Goal: Task Accomplishment & Management: Use online tool/utility

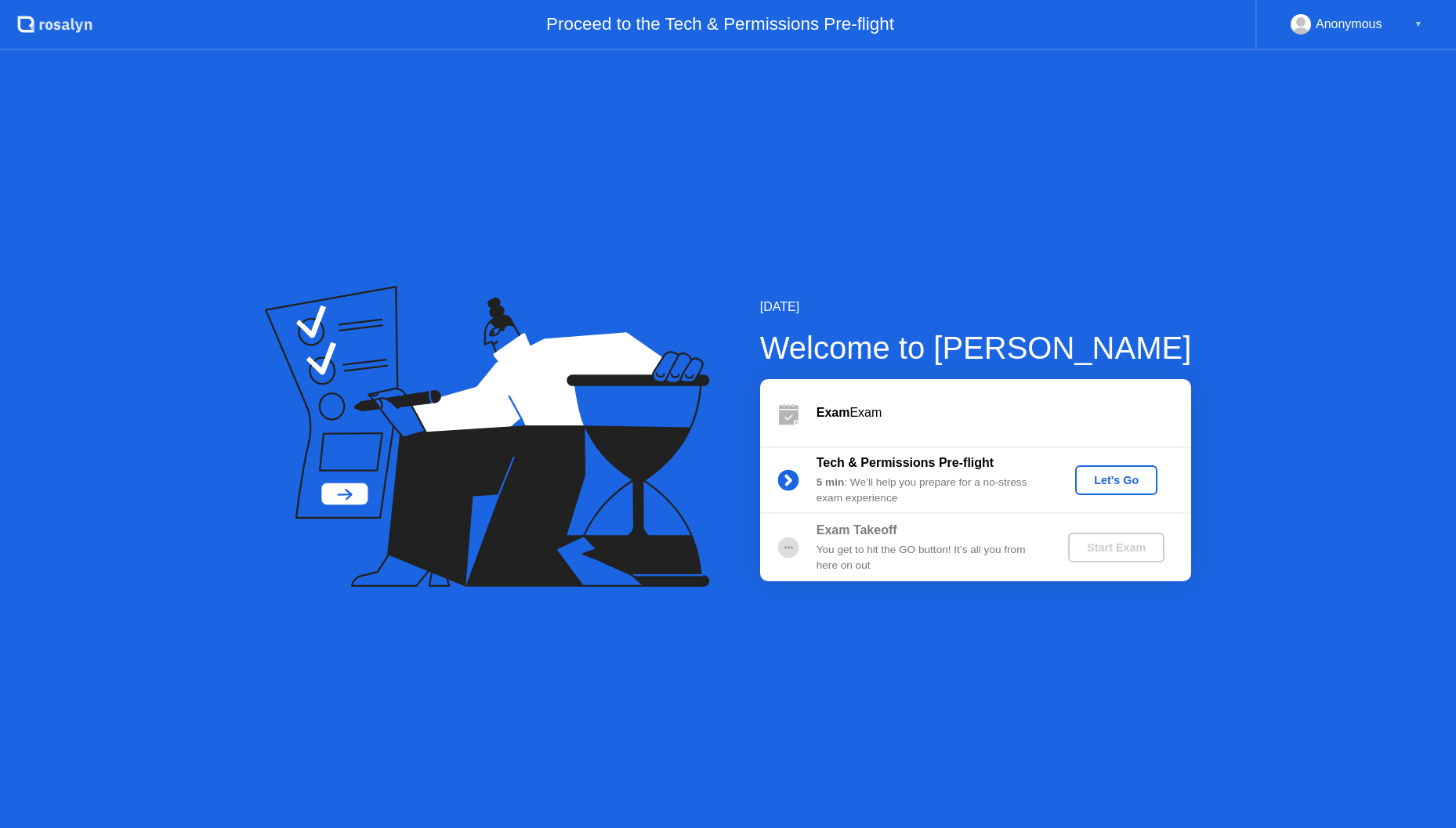
click at [1105, 478] on div "Let's Go" at bounding box center [1116, 480] width 70 height 12
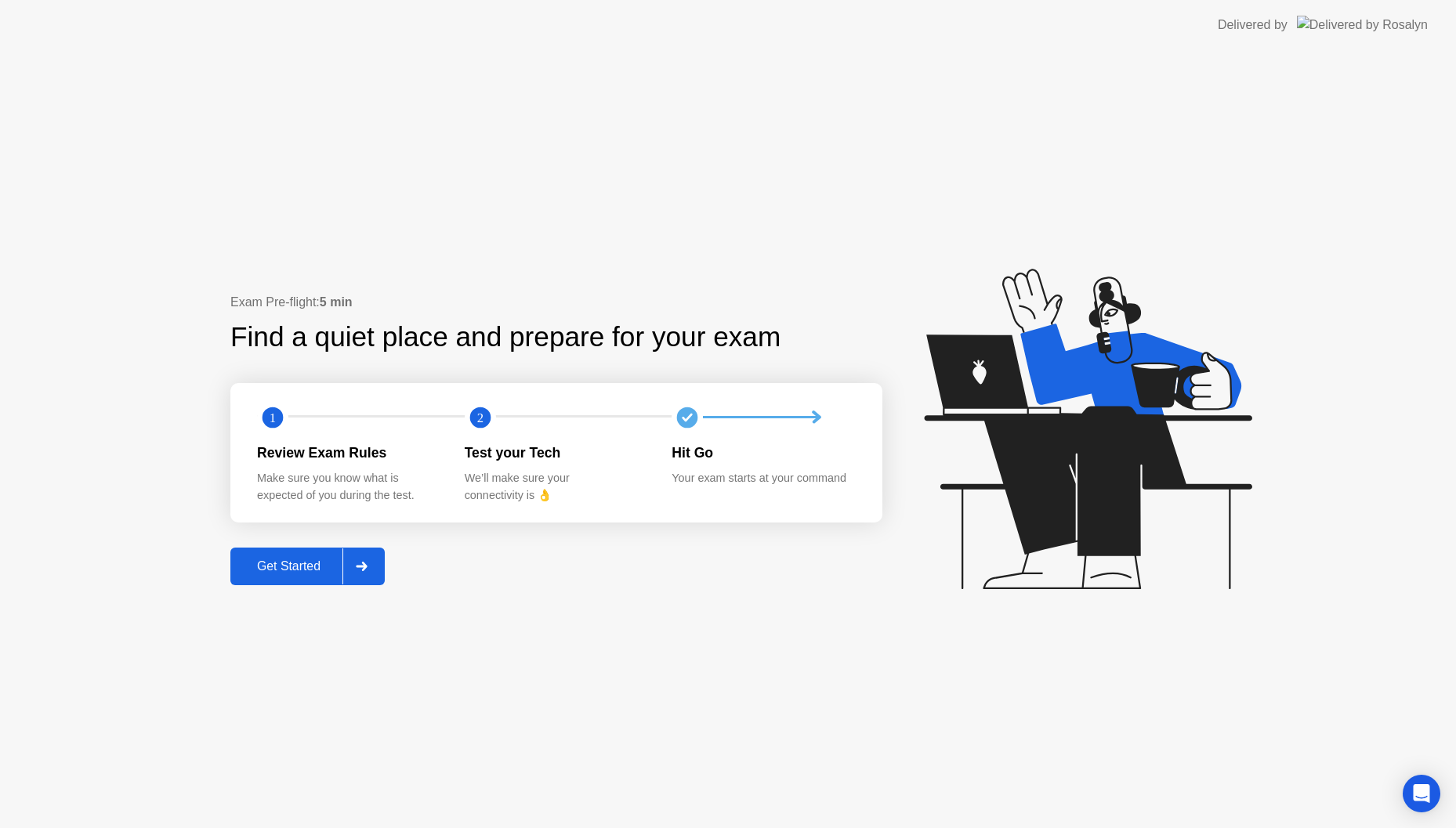
click at [329, 584] on button "Get Started" at bounding box center [307, 566] width 154 height 37
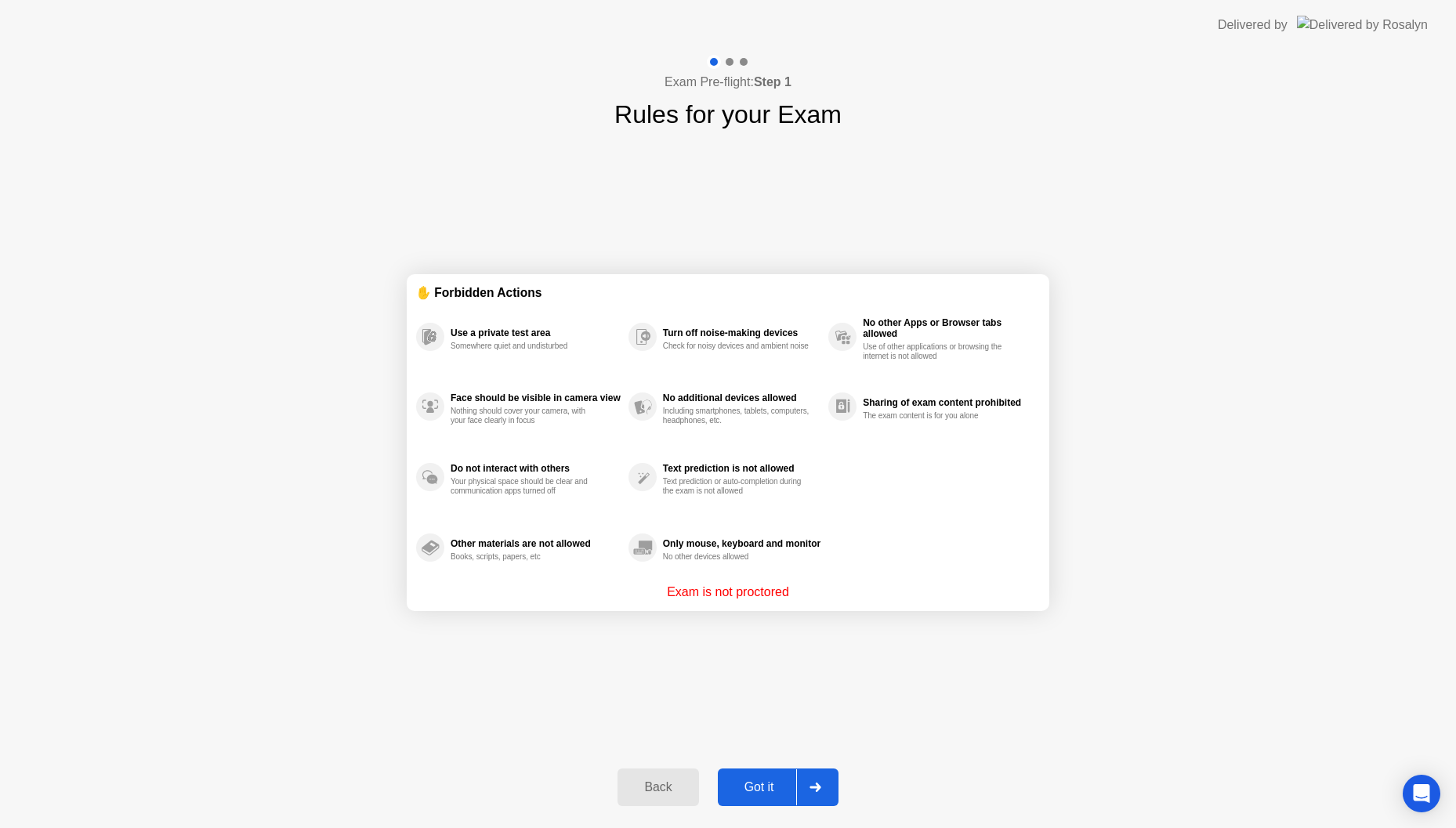
click at [764, 769] on button "Got it" at bounding box center [778, 787] width 120 height 37
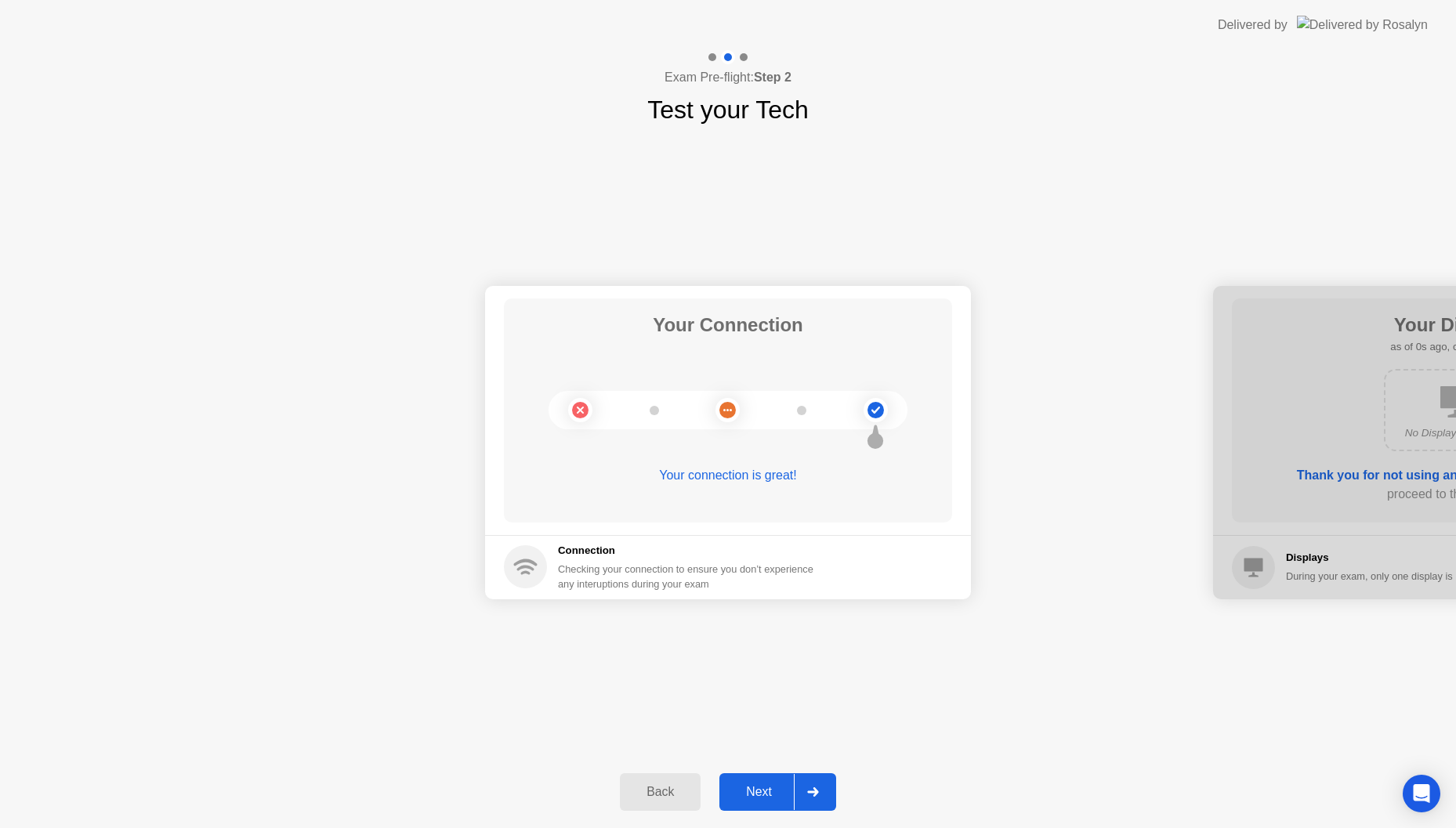
click at [767, 785] on div "Next" at bounding box center [759, 793] width 70 height 14
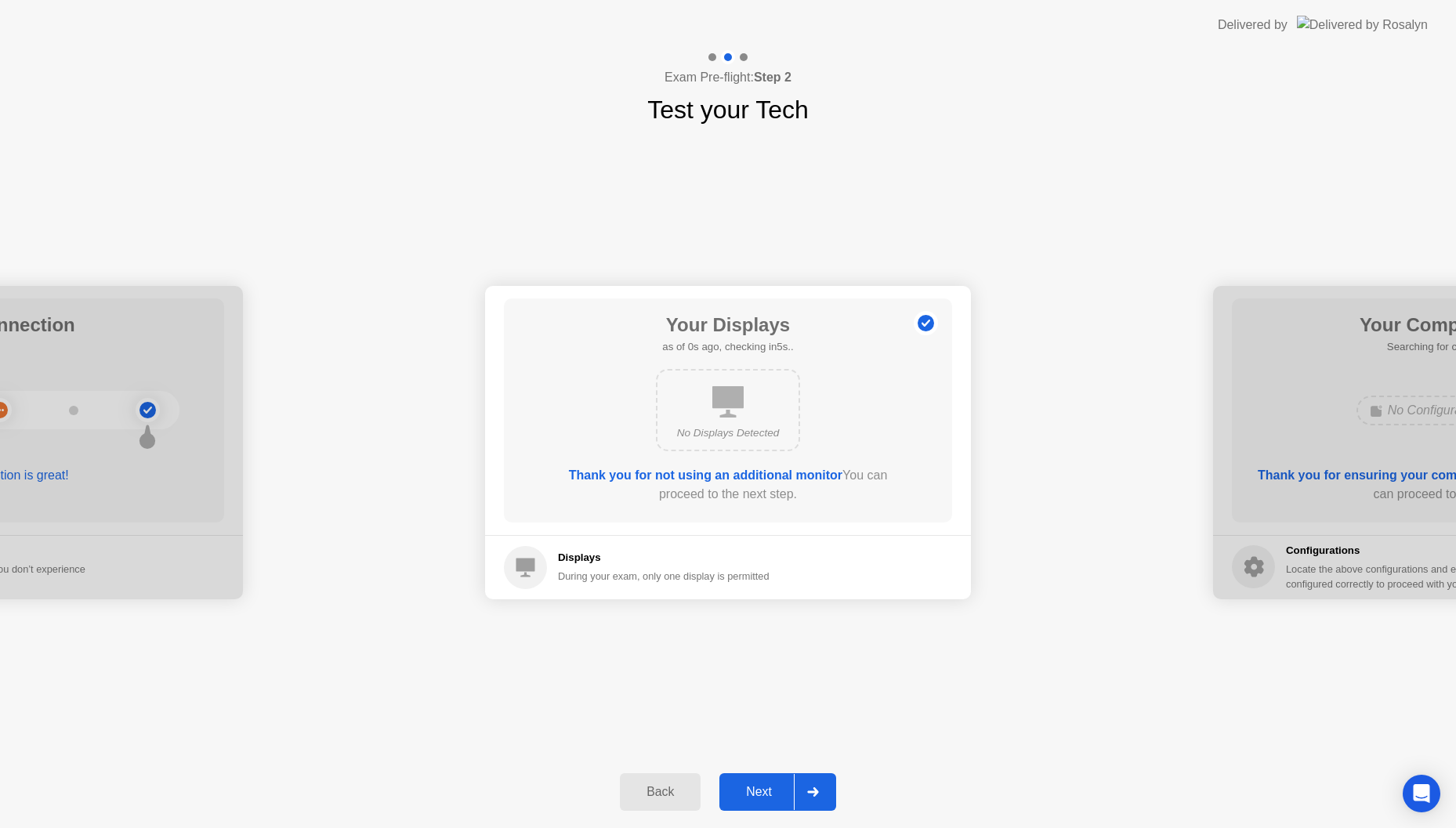
click at [767, 785] on div "Next" at bounding box center [759, 793] width 70 height 14
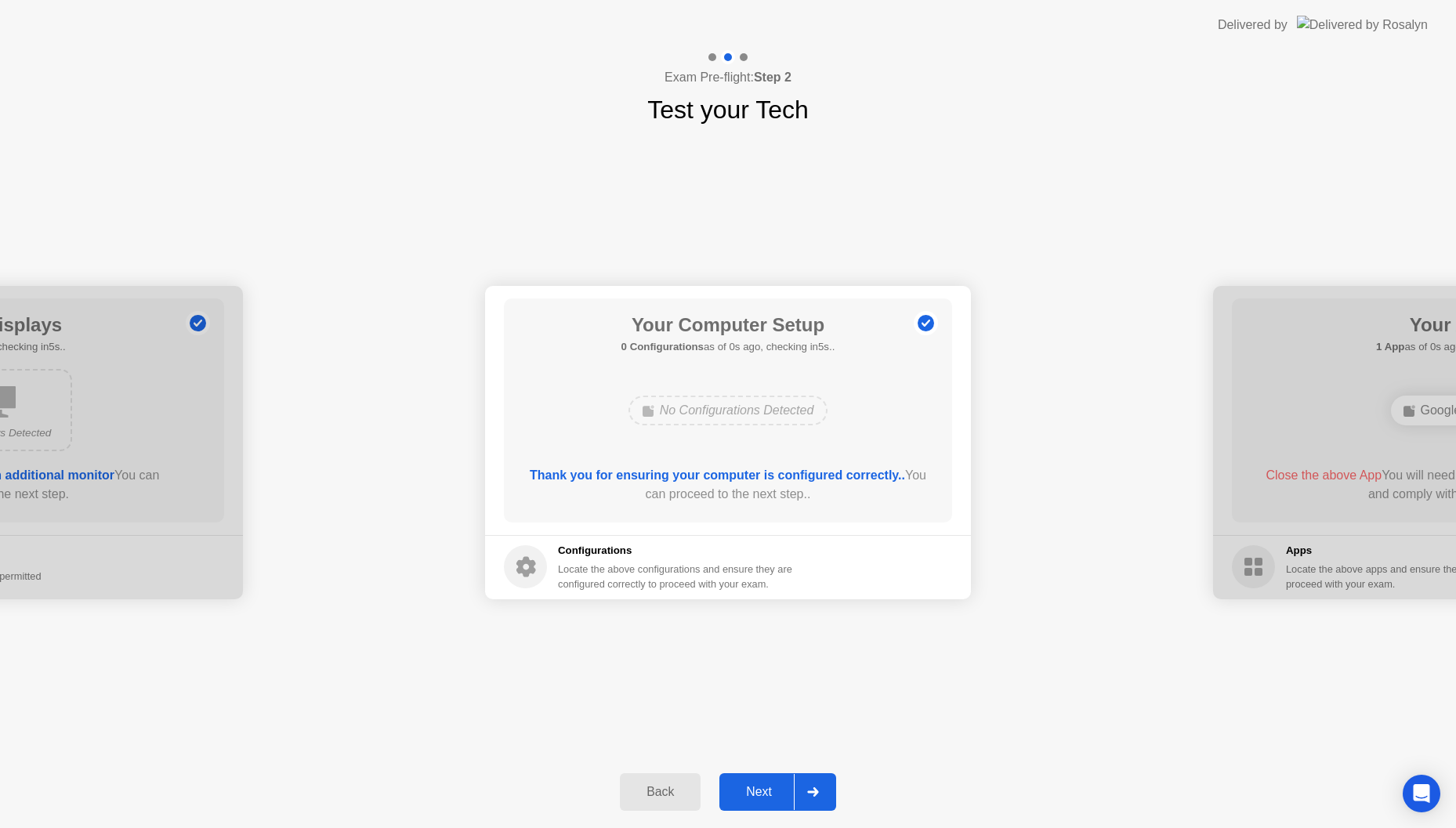
click at [767, 785] on div "Next" at bounding box center [759, 793] width 70 height 14
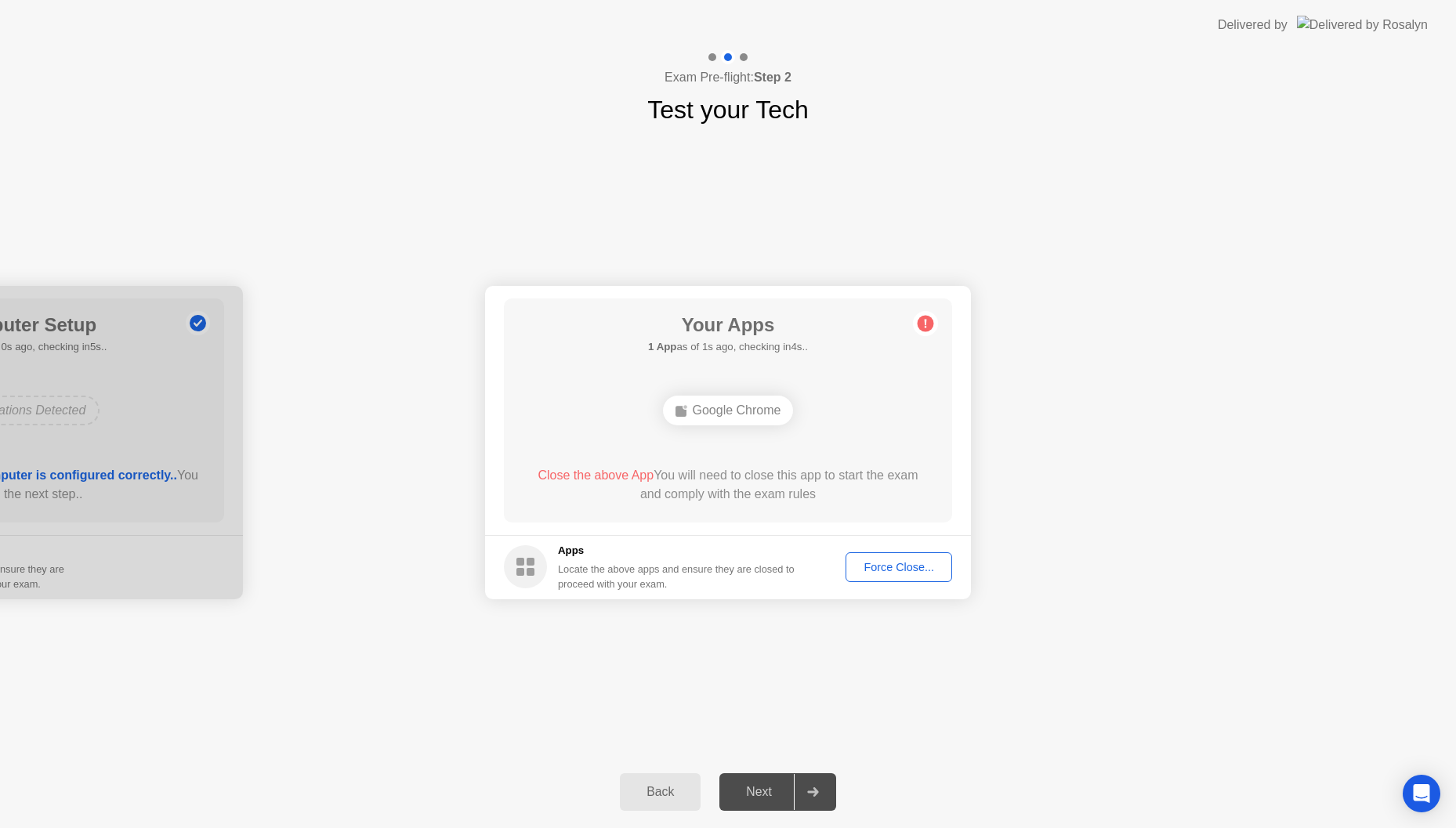
click at [767, 785] on div "Next" at bounding box center [759, 793] width 70 height 14
click at [856, 565] on div "Force Close..." at bounding box center [899, 568] width 96 height 12
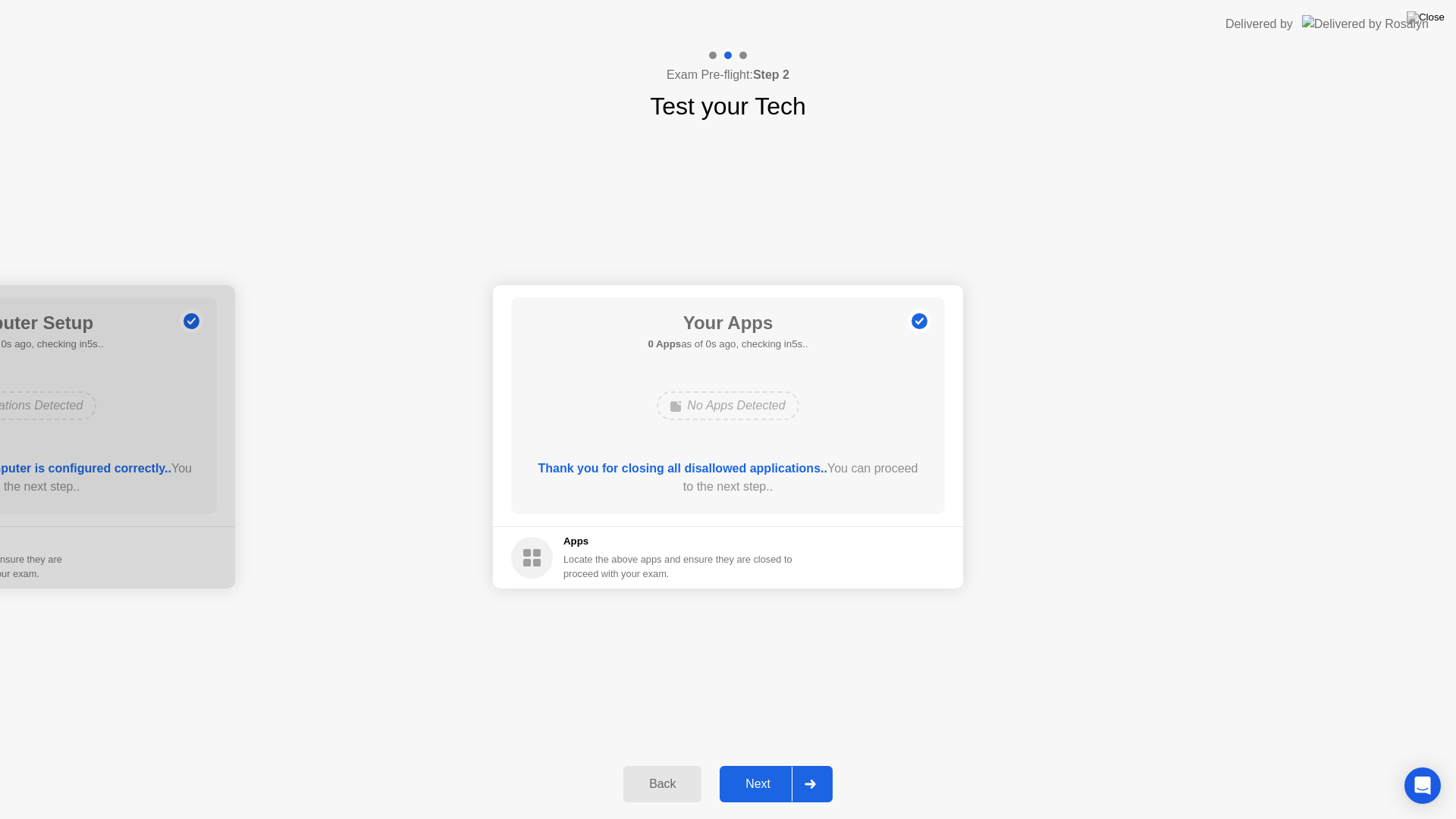
click at [764, 768] on button "Next" at bounding box center [776, 784] width 113 height 36
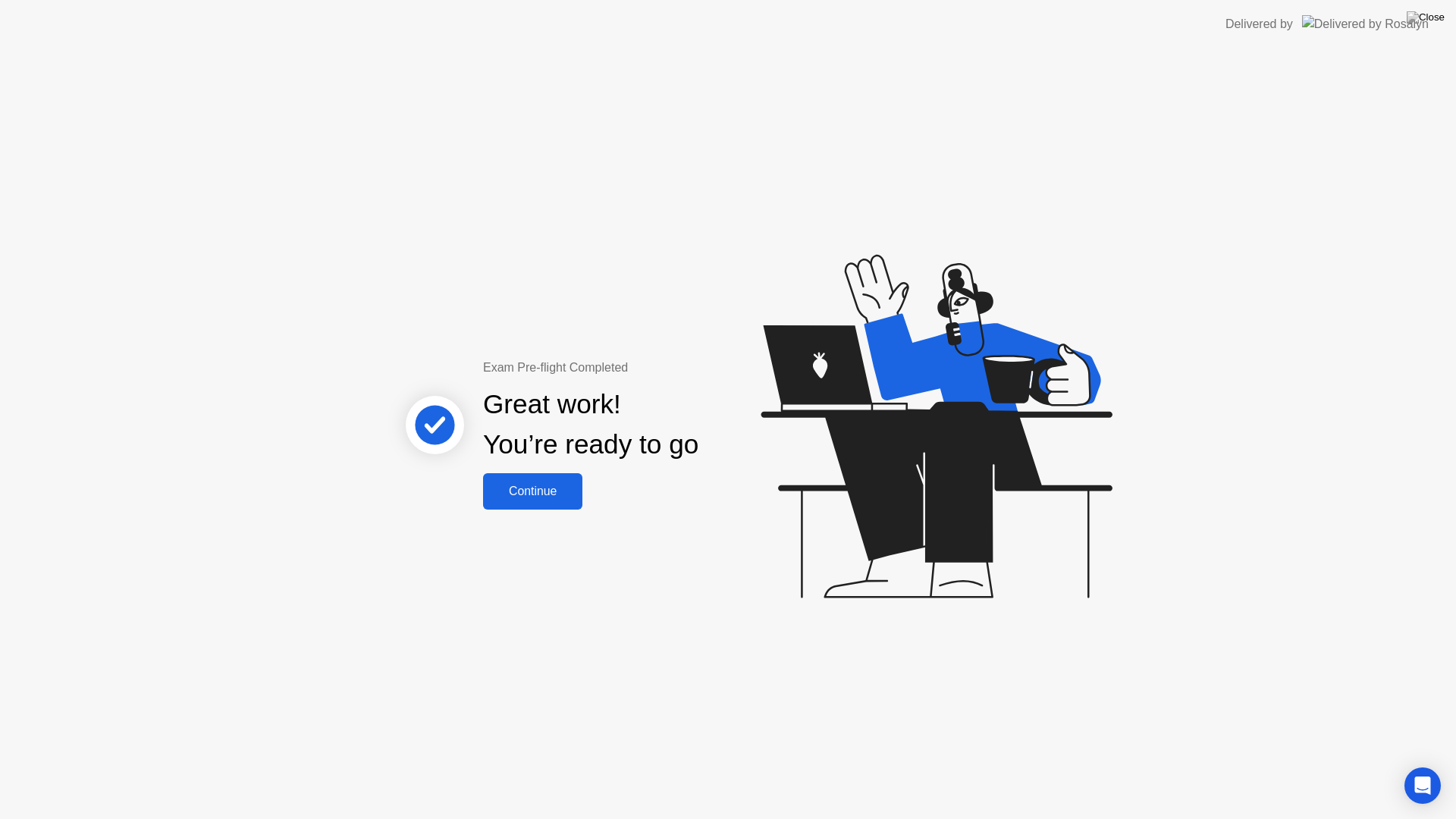
click at [536, 484] on div "Continue" at bounding box center [532, 491] width 90 height 14
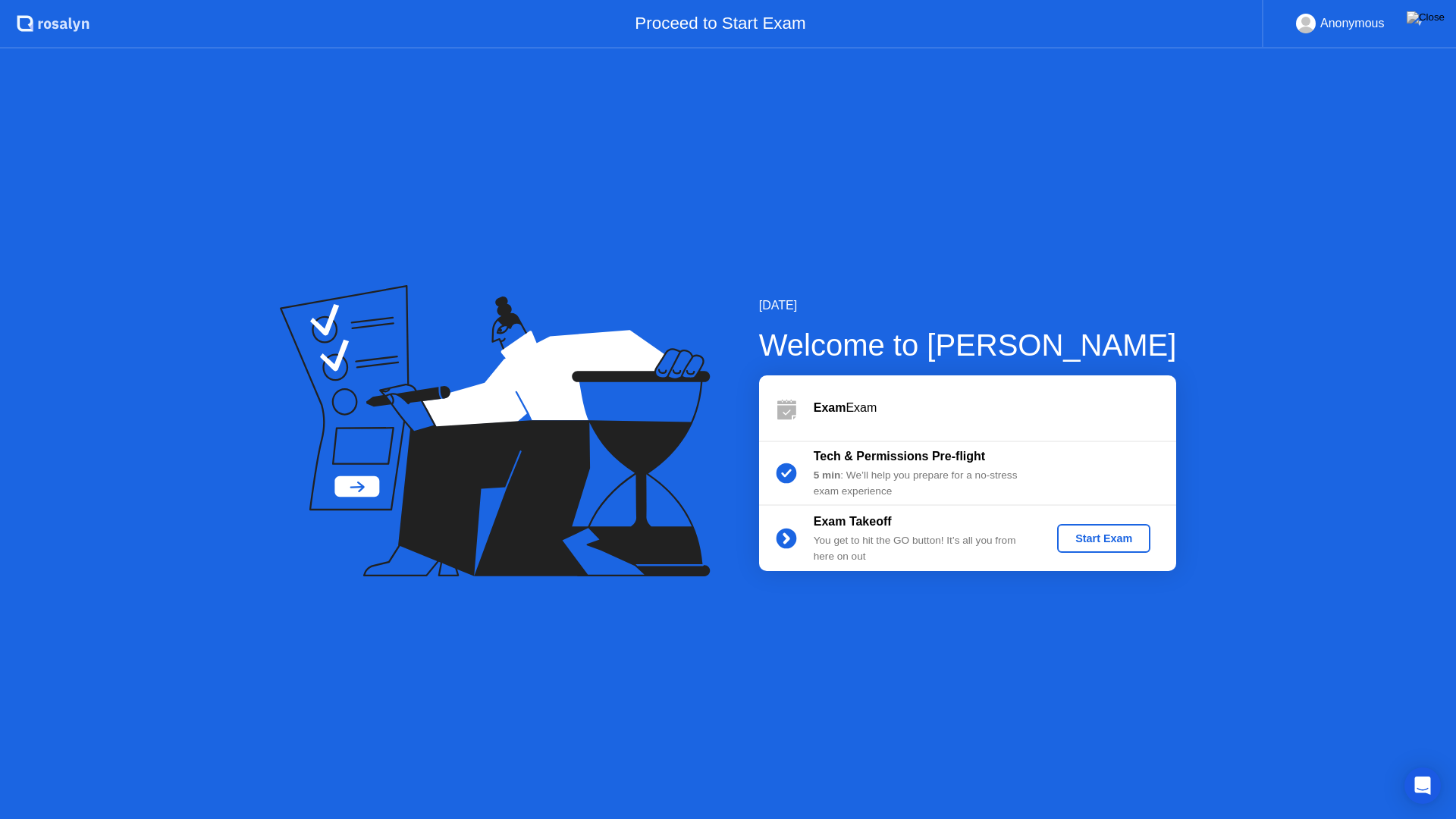
click at [1078, 542] on div "Start Exam" at bounding box center [1104, 538] width 81 height 12
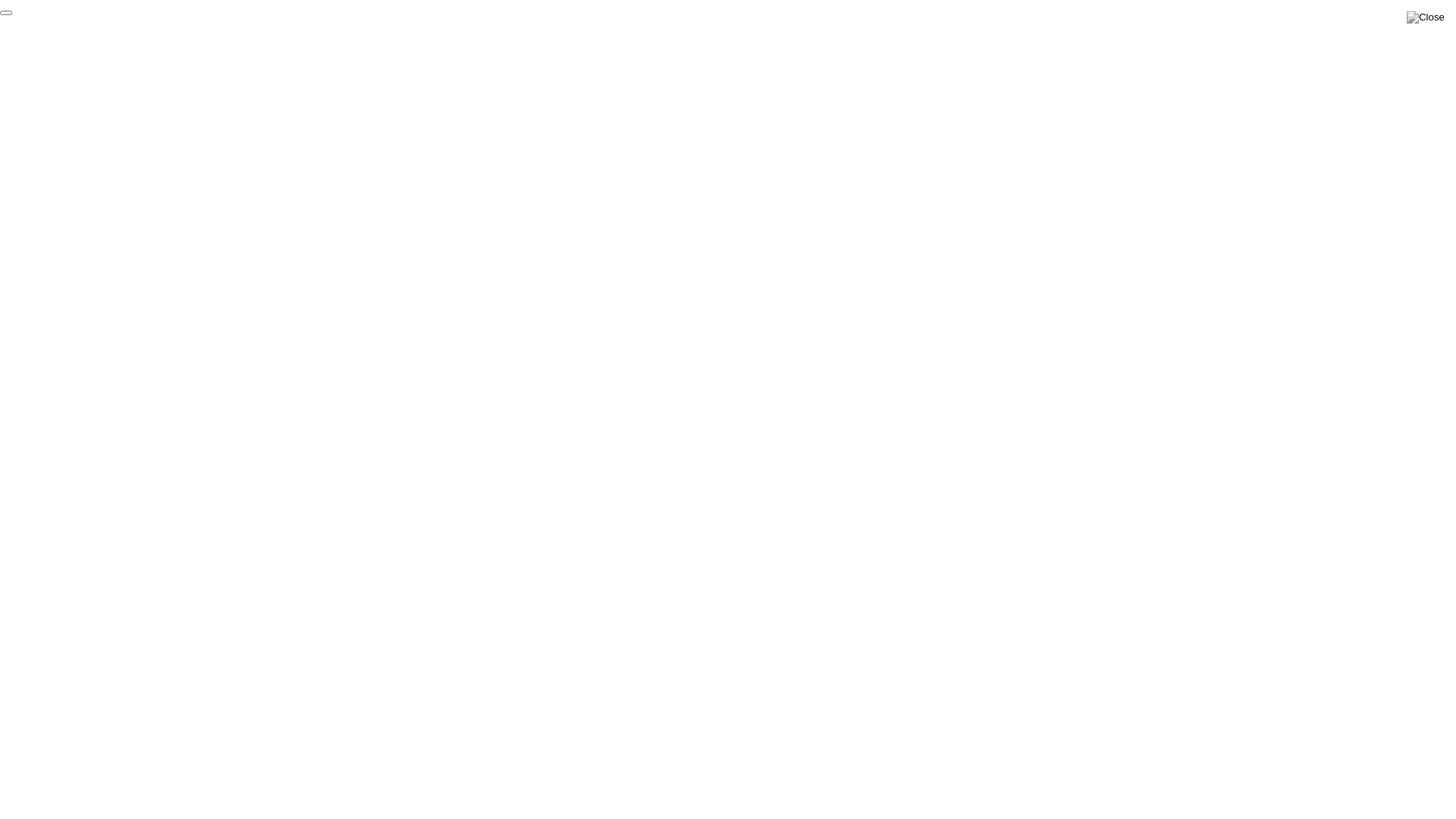
click div "End Proctoring Session"
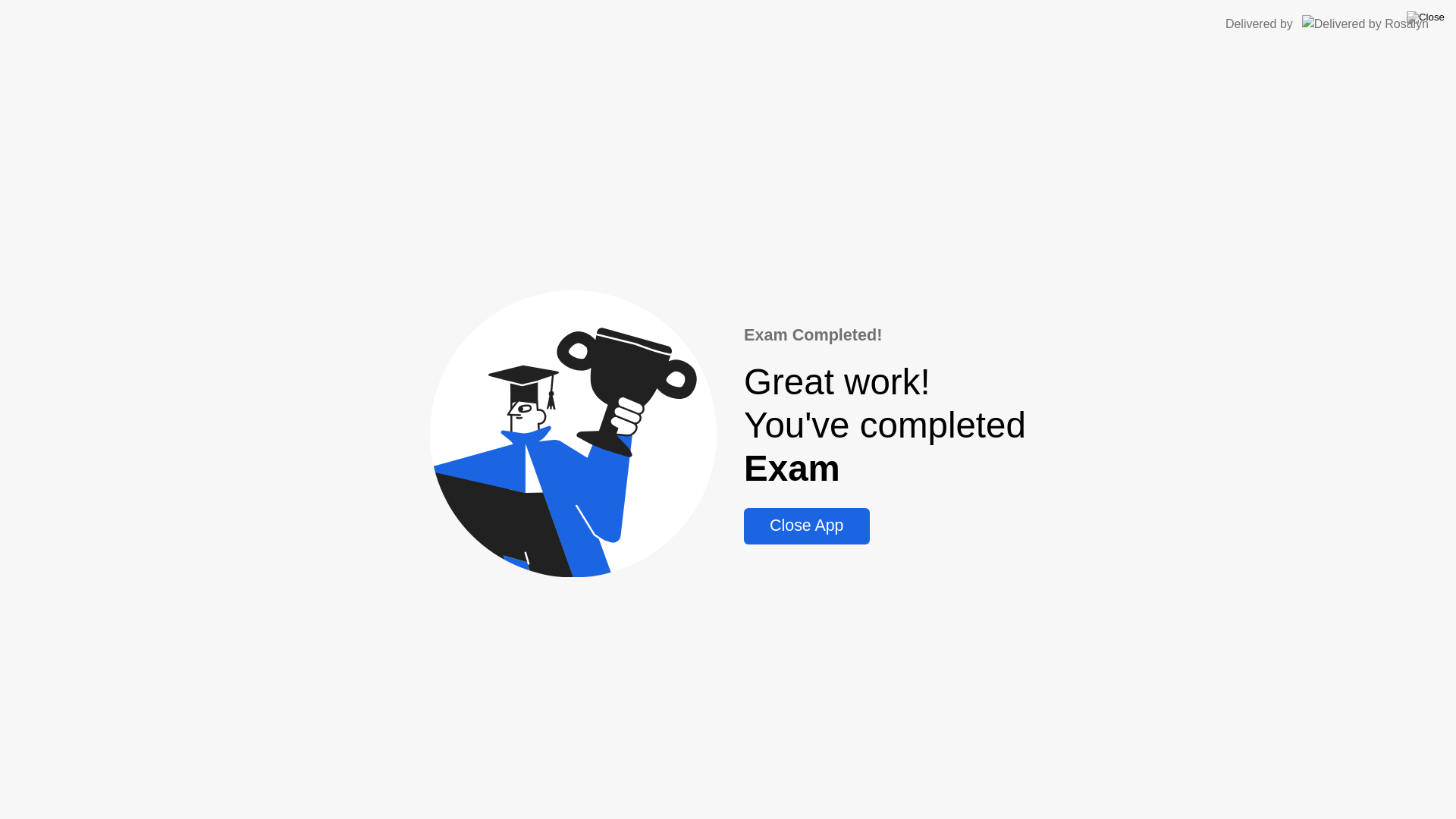
click at [817, 535] on div "Close App" at bounding box center [806, 526] width 116 height 19
